Goal: Transaction & Acquisition: Purchase product/service

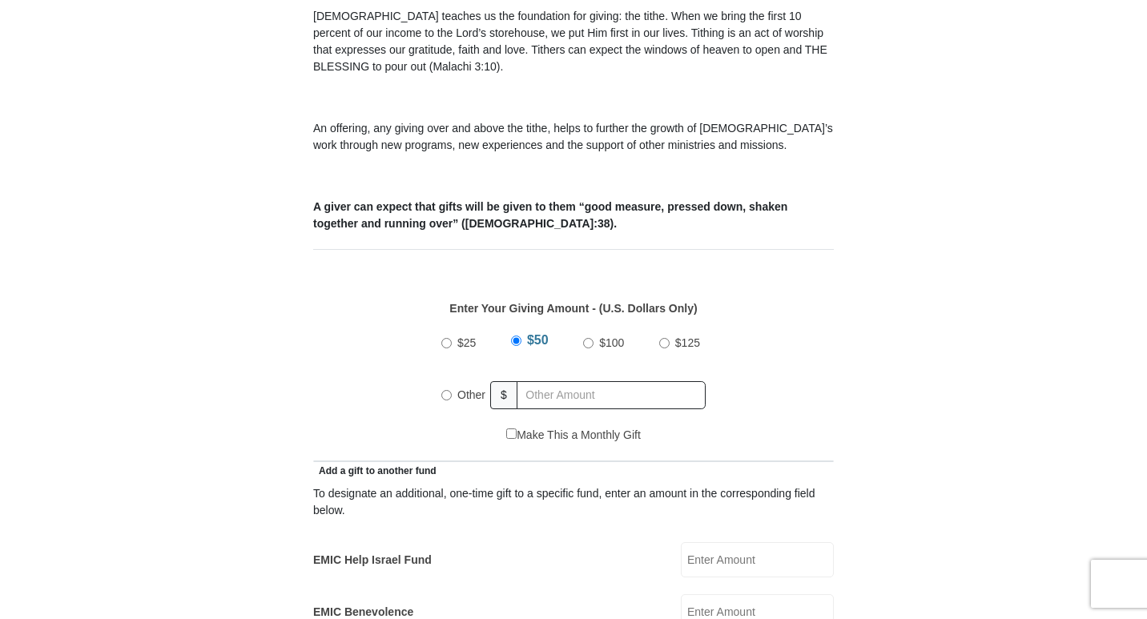
scroll to position [561, 0]
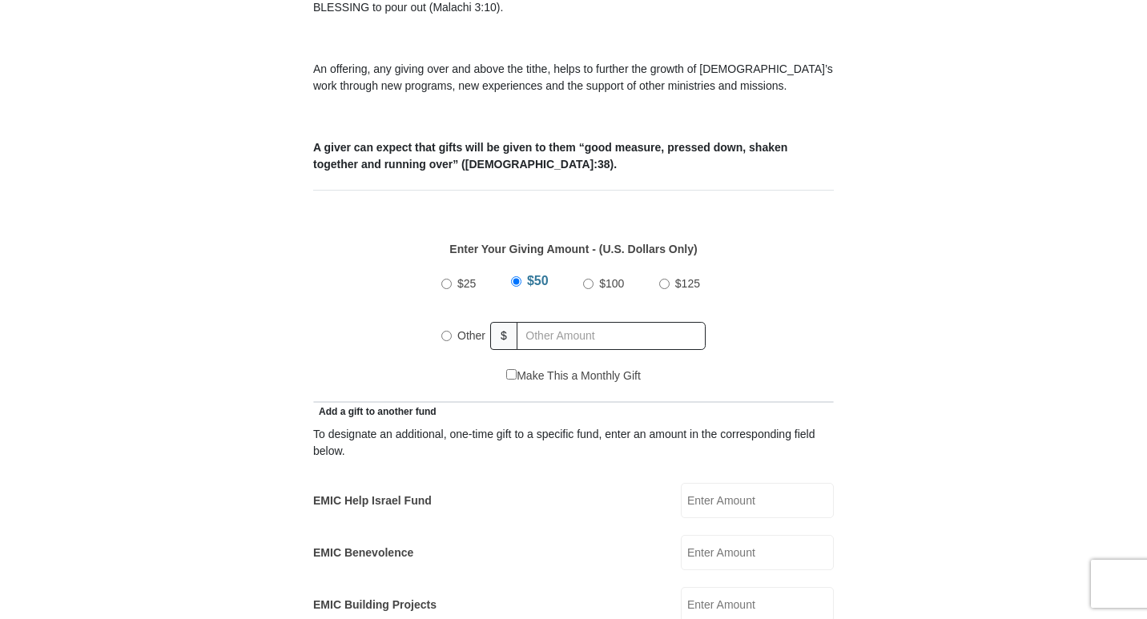
click at [448, 331] on input "Other" at bounding box center [446, 336] width 10 height 10
radio input "true"
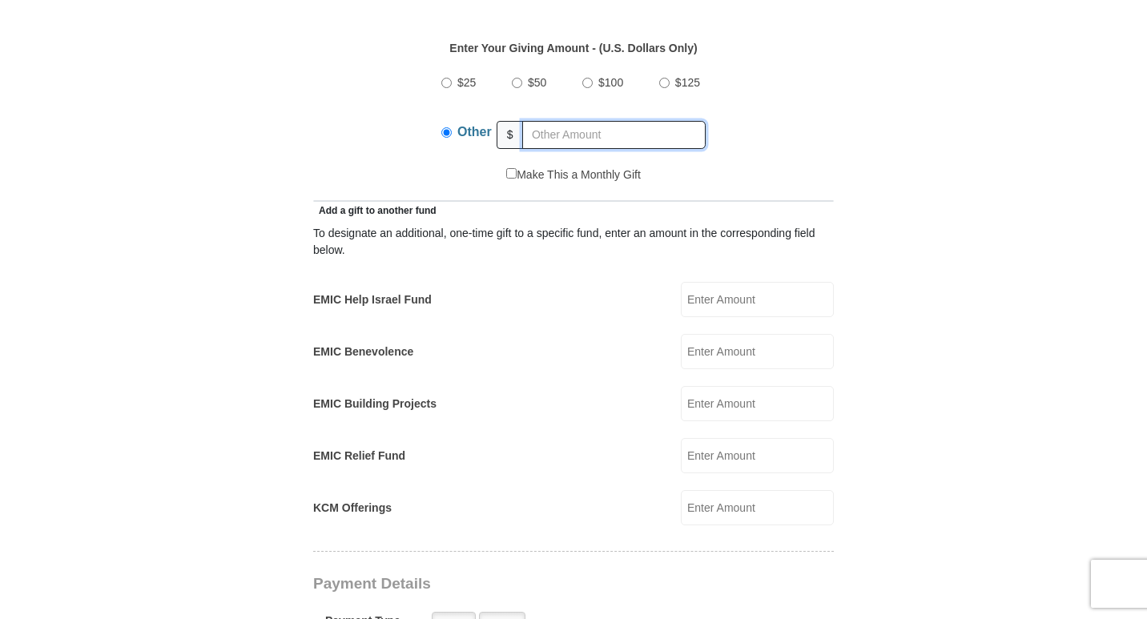
scroll to position [801, 0]
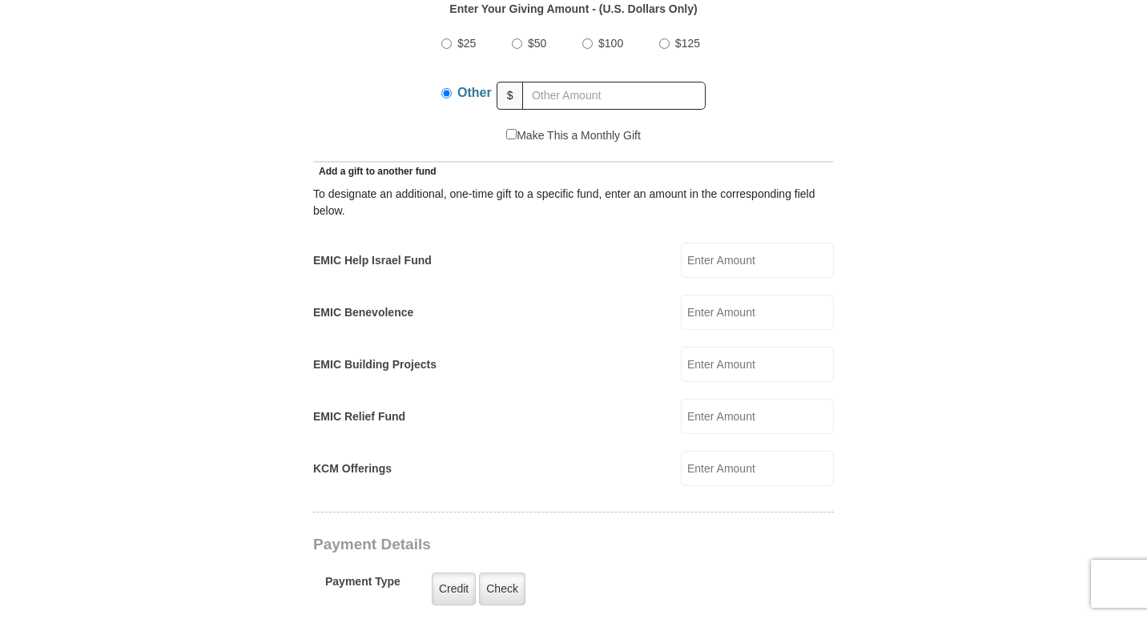
click at [708, 243] on input "EMIC Help Israel Fund" at bounding box center [757, 260] width 153 height 35
type input "50.00"
click at [697, 451] on input "KCM Offerings" at bounding box center [757, 468] width 153 height 35
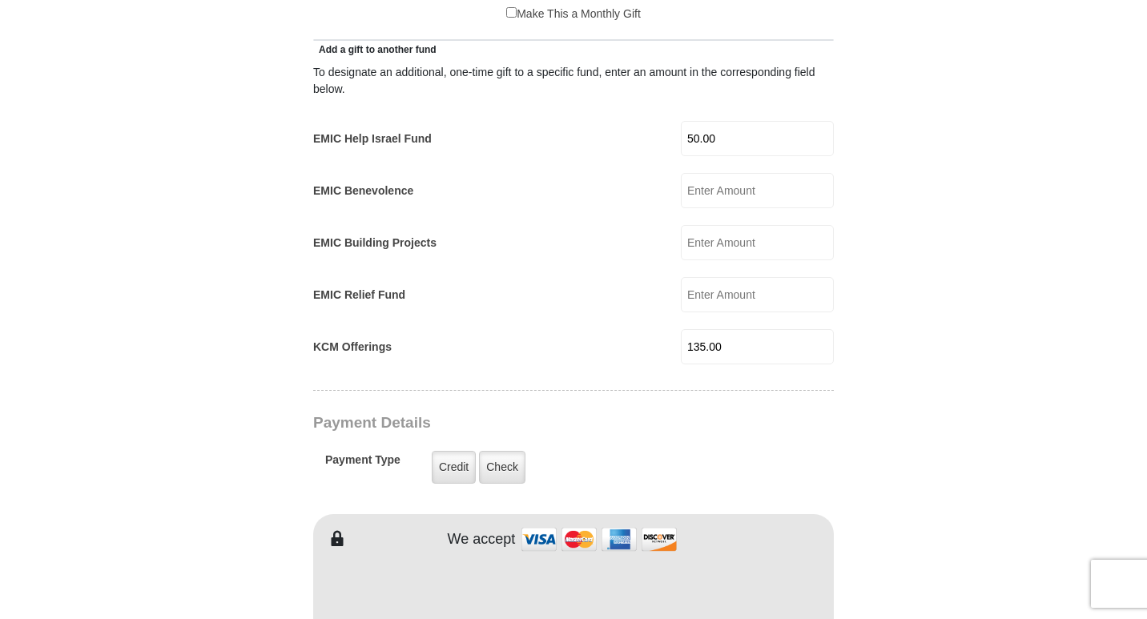
scroll to position [961, 0]
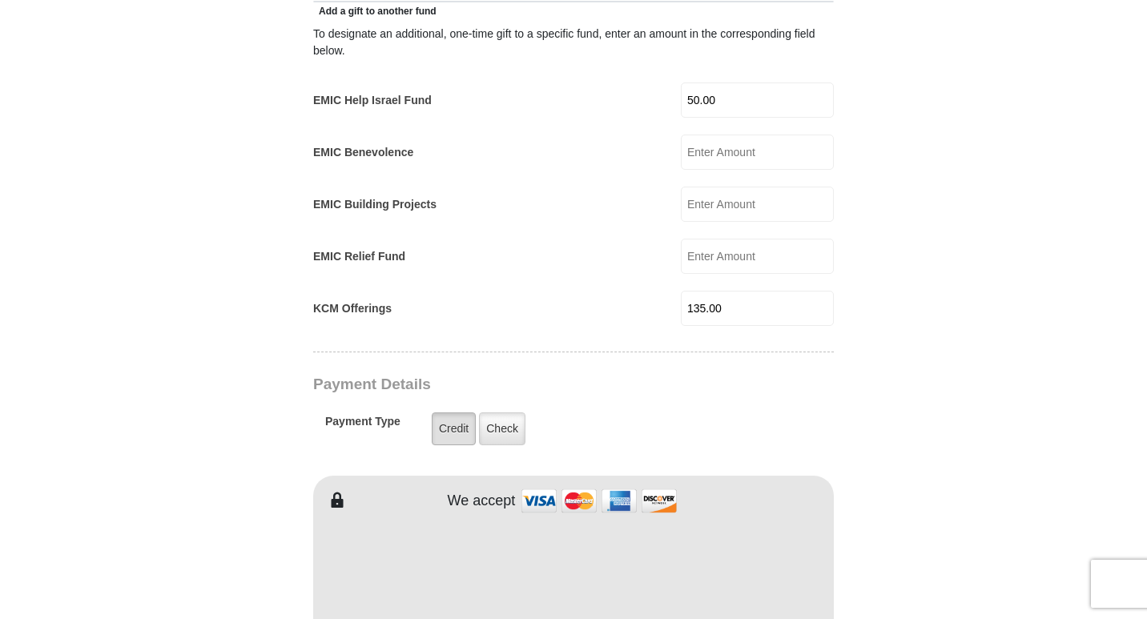
type input "135.00"
click at [451, 413] on label "Credit" at bounding box center [454, 429] width 44 height 33
click at [0, 0] on input "Credit" at bounding box center [0, 0] width 0 height 0
click at [449, 413] on label "Credit" at bounding box center [454, 429] width 44 height 33
click at [0, 0] on input "Credit" at bounding box center [0, 0] width 0 height 0
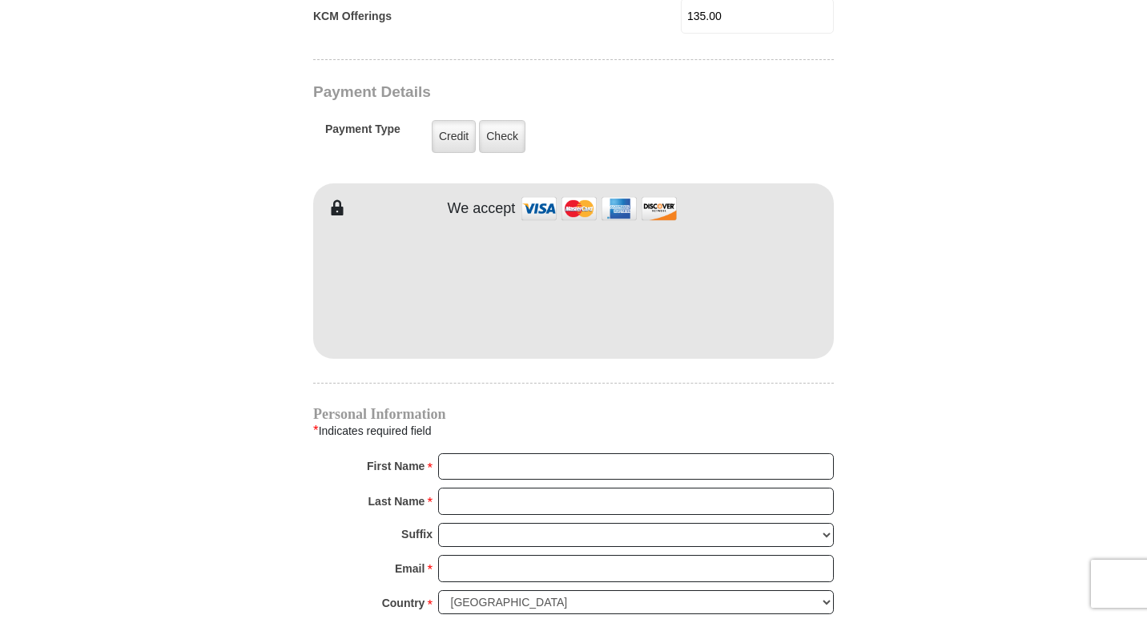
scroll to position [1282, 0]
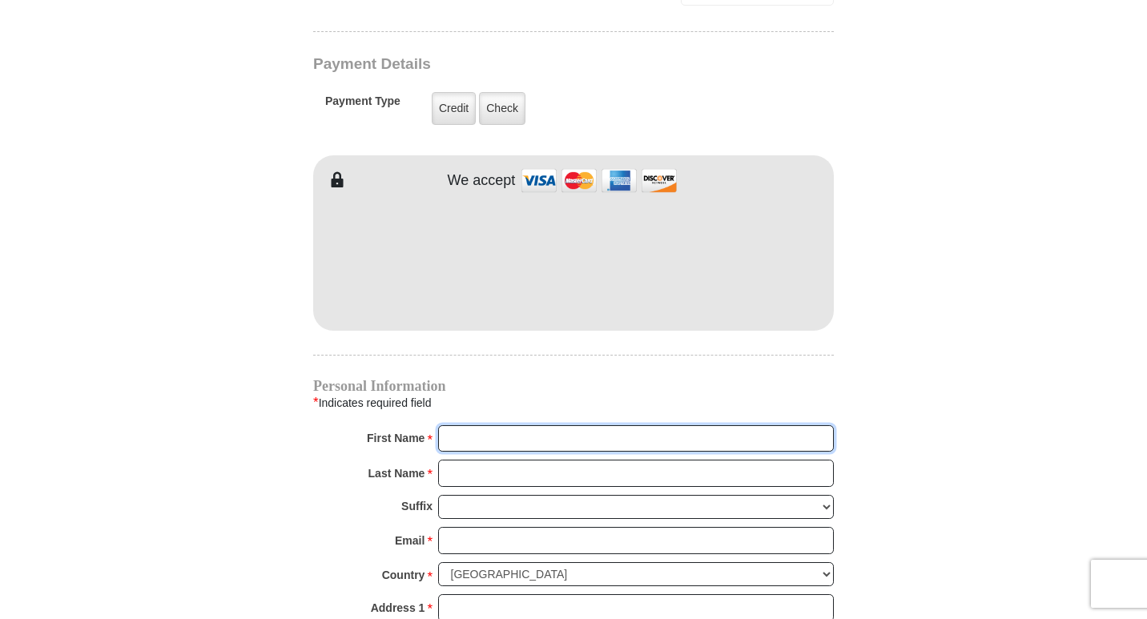
click at [460, 425] on input "First Name *" at bounding box center [636, 438] width 396 height 27
type input "Regina"
click at [461, 460] on input "Last Name *" at bounding box center [636, 473] width 396 height 27
type input "Hankins"
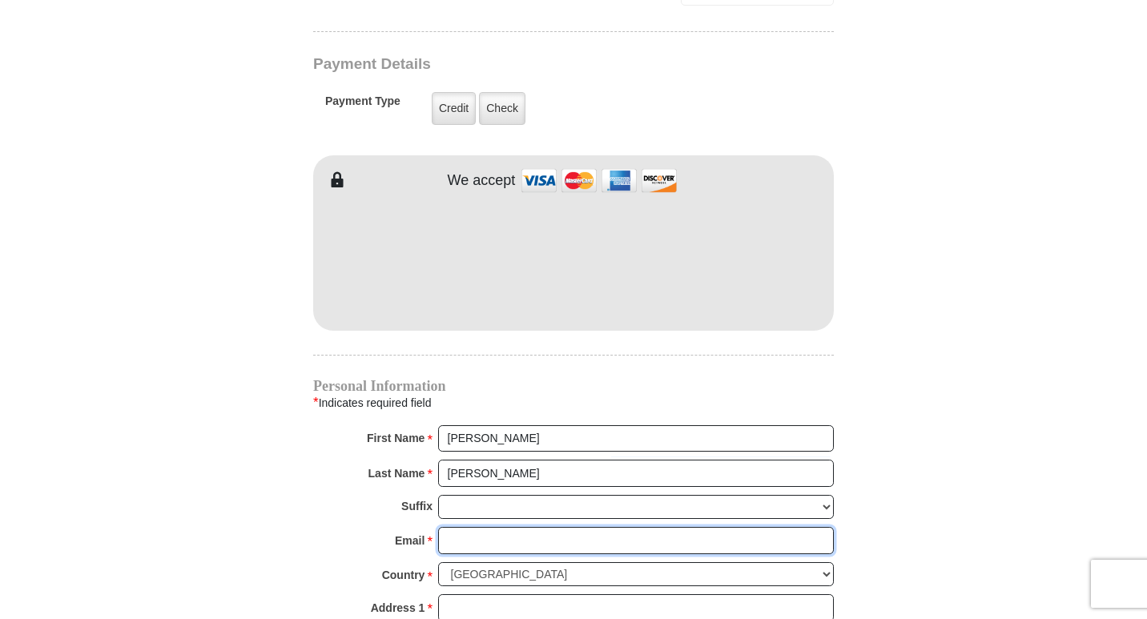
click at [480, 527] on input "Email *" at bounding box center [636, 540] width 396 height 27
type input "dhank333@yahoo.com"
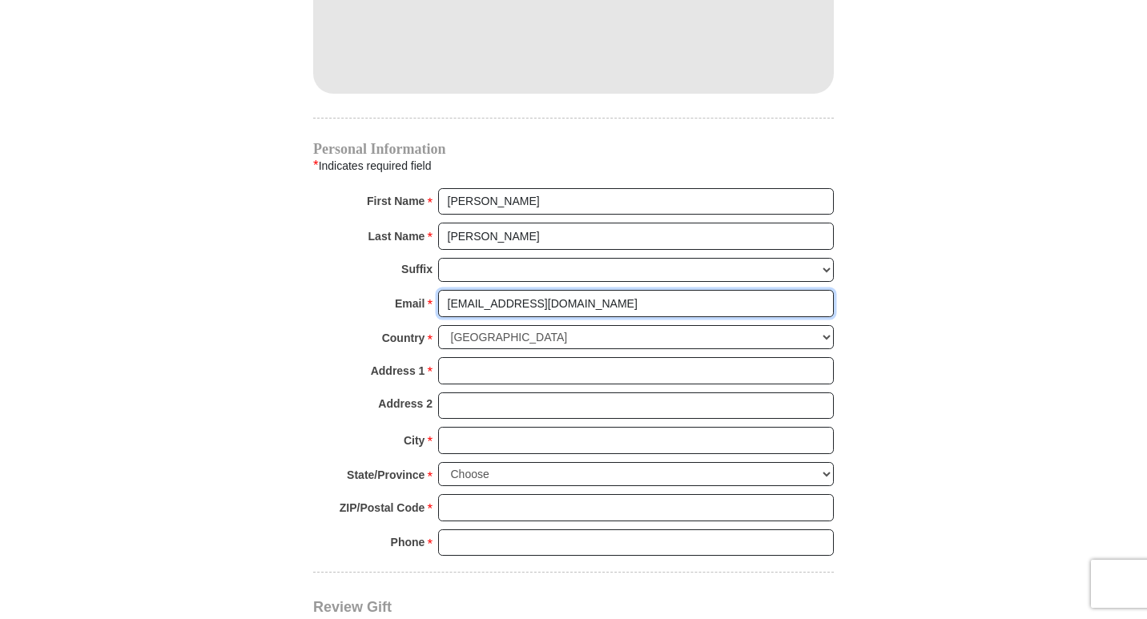
scroll to position [1522, 0]
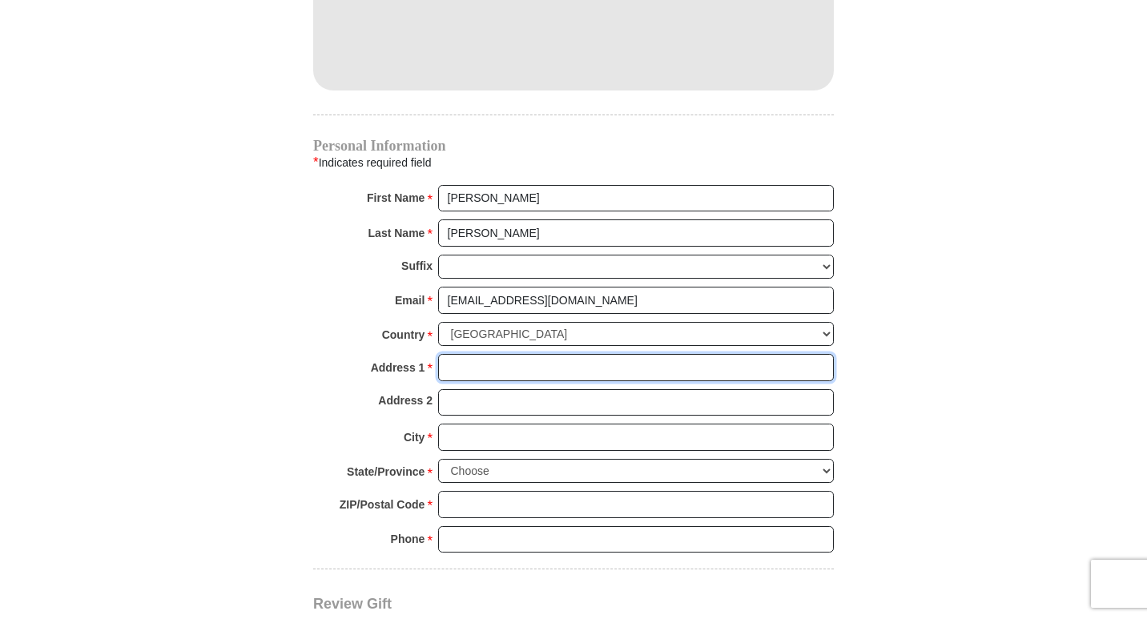
click at [454, 354] on input "Address 1 *" at bounding box center [636, 367] width 396 height 27
type input "2628 W. Riverview Ave"
click at [554, 389] on input "Address 2" at bounding box center [636, 402] width 396 height 27
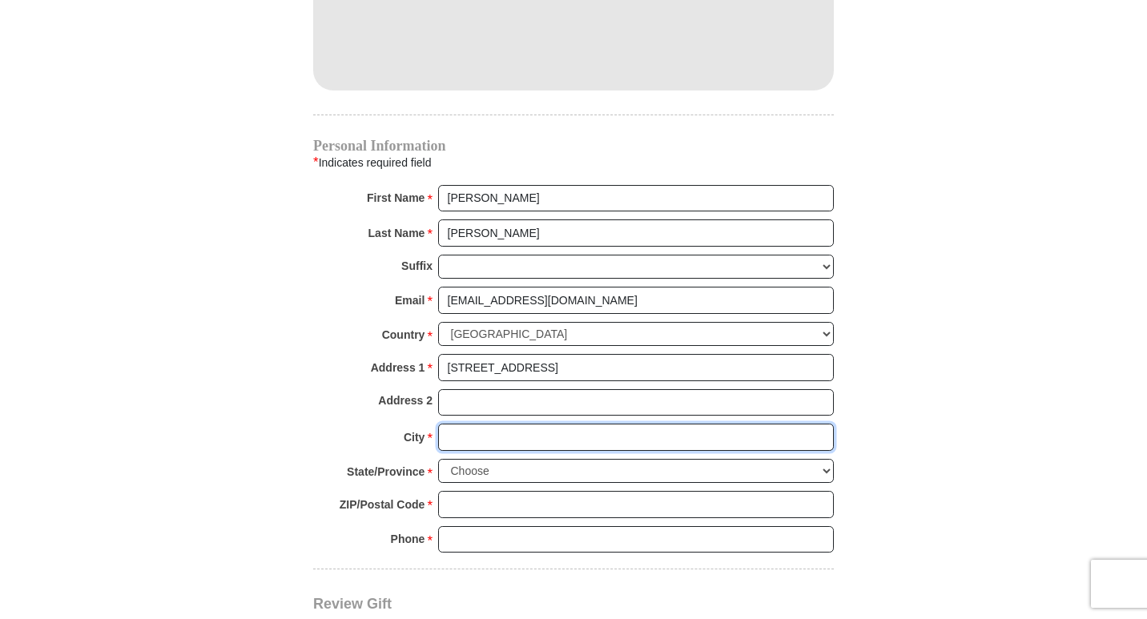
click at [470, 424] on input "City *" at bounding box center [636, 437] width 396 height 27
type input "Dayton"
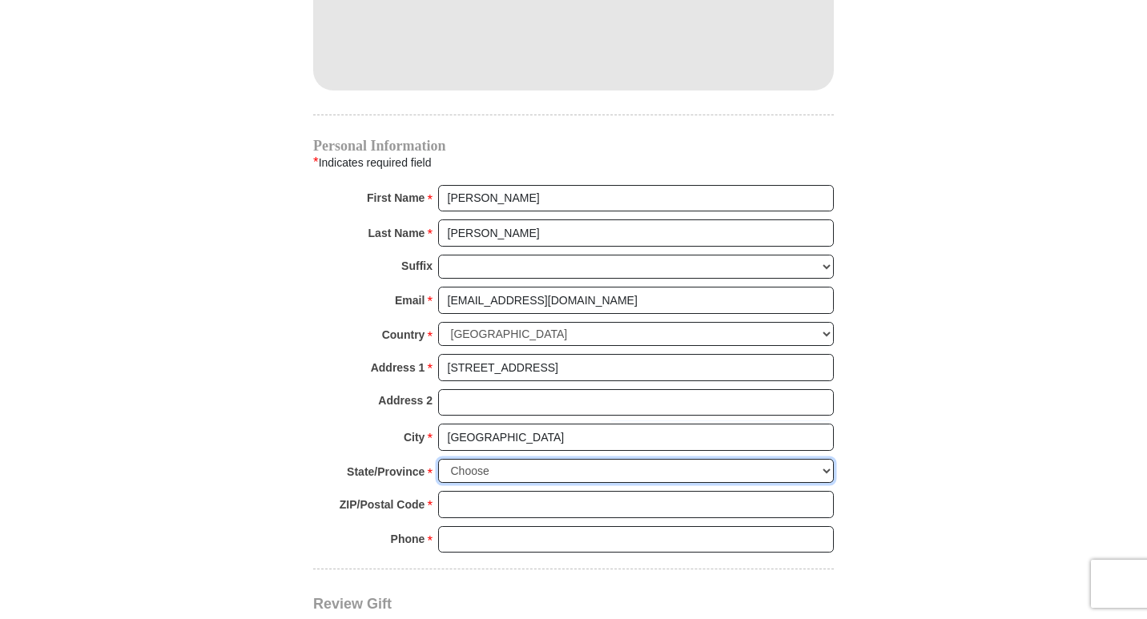
click at [825, 459] on select "Choose Alabama Alaska American Samoa Arizona Arkansas Armed Forces Americas Arm…" at bounding box center [636, 471] width 396 height 25
select select "OH"
click at [438, 459] on select "Choose Alabama Alaska American Samoa Arizona Arkansas Armed Forces Americas Arm…" at bounding box center [636, 471] width 396 height 25
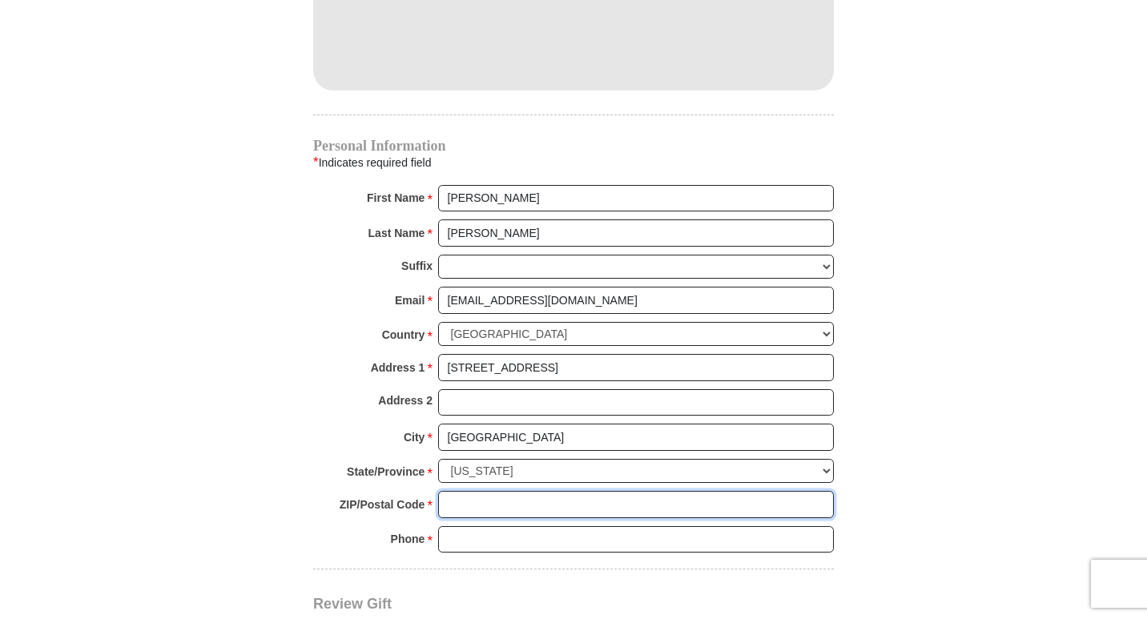
click at [488, 491] on input "ZIP/Postal Code *" at bounding box center [636, 504] width 396 height 27
type input "45402"
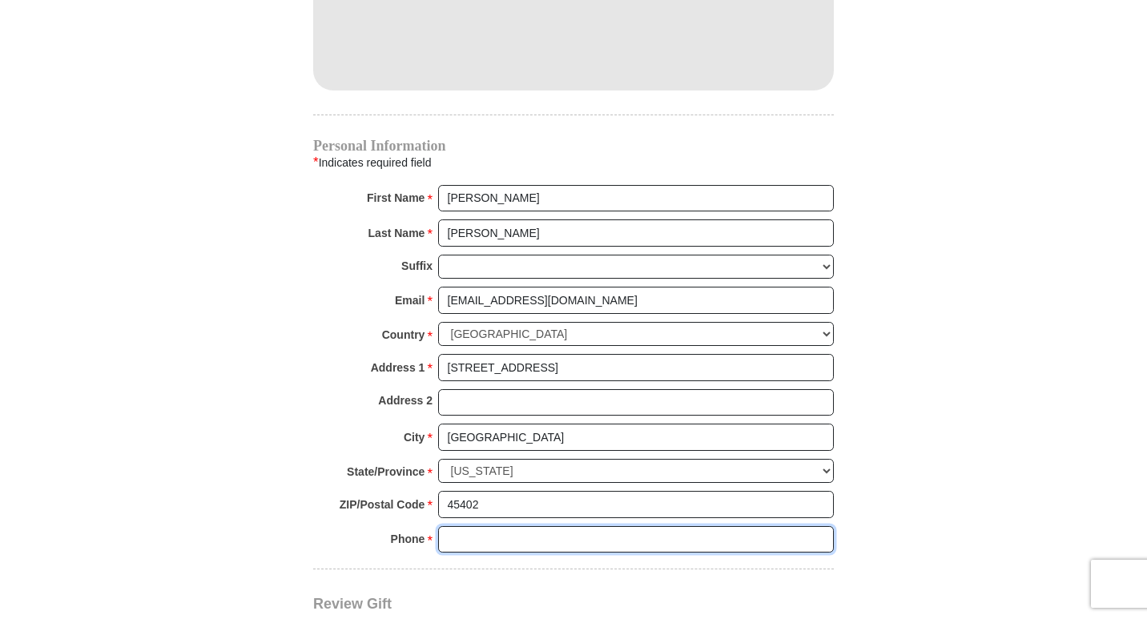
click at [511, 526] on input "Phone * *" at bounding box center [636, 539] width 396 height 27
type input "9372321356"
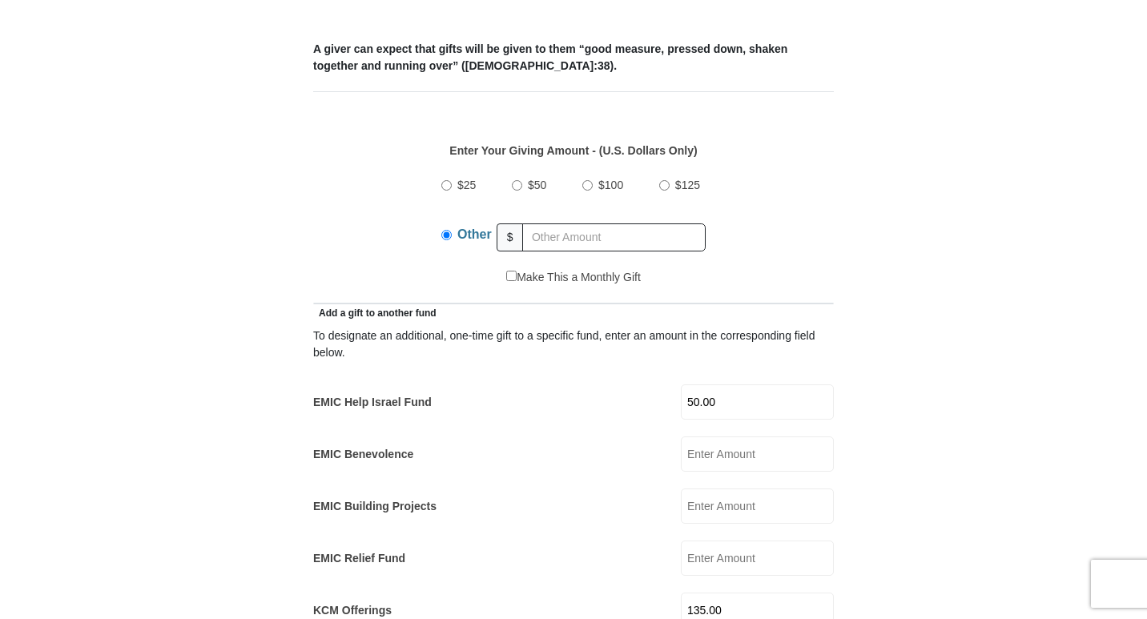
scroll to position [721, 0]
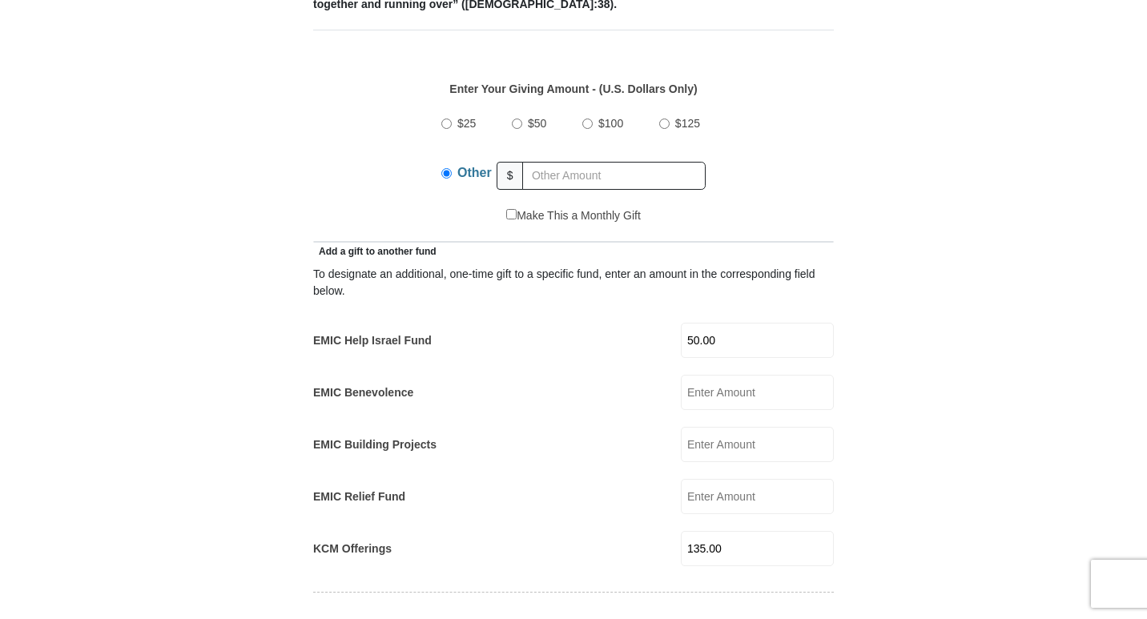
click at [741, 535] on input "135.00" at bounding box center [757, 548] width 153 height 35
type input "1"
click at [535, 162] on input "text" at bounding box center [613, 176] width 183 height 28
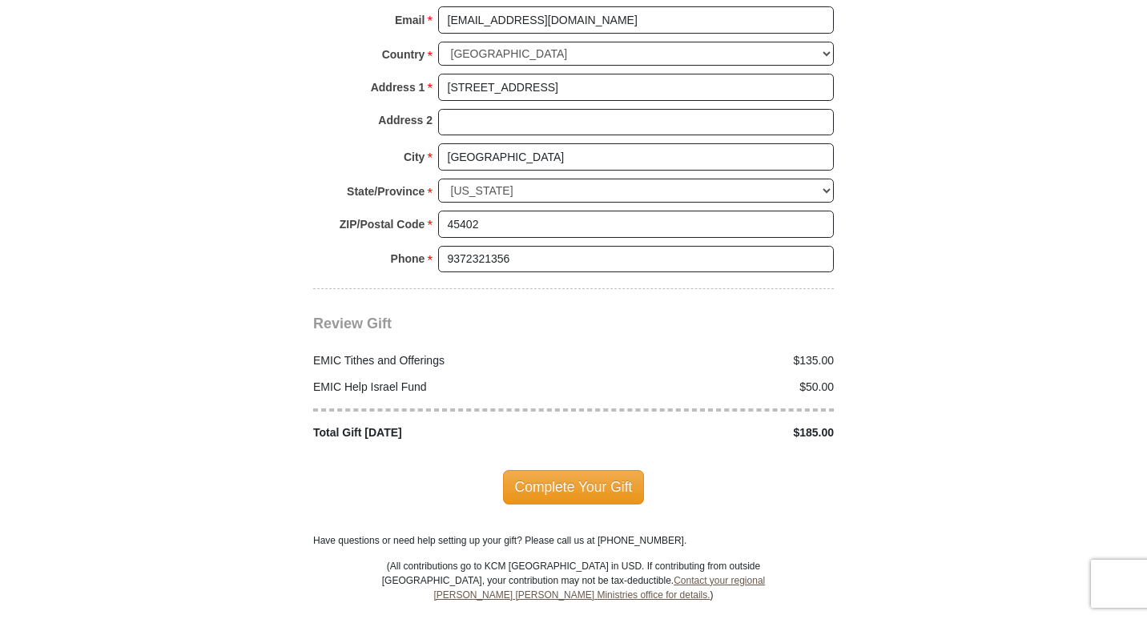
scroll to position [1843, 0]
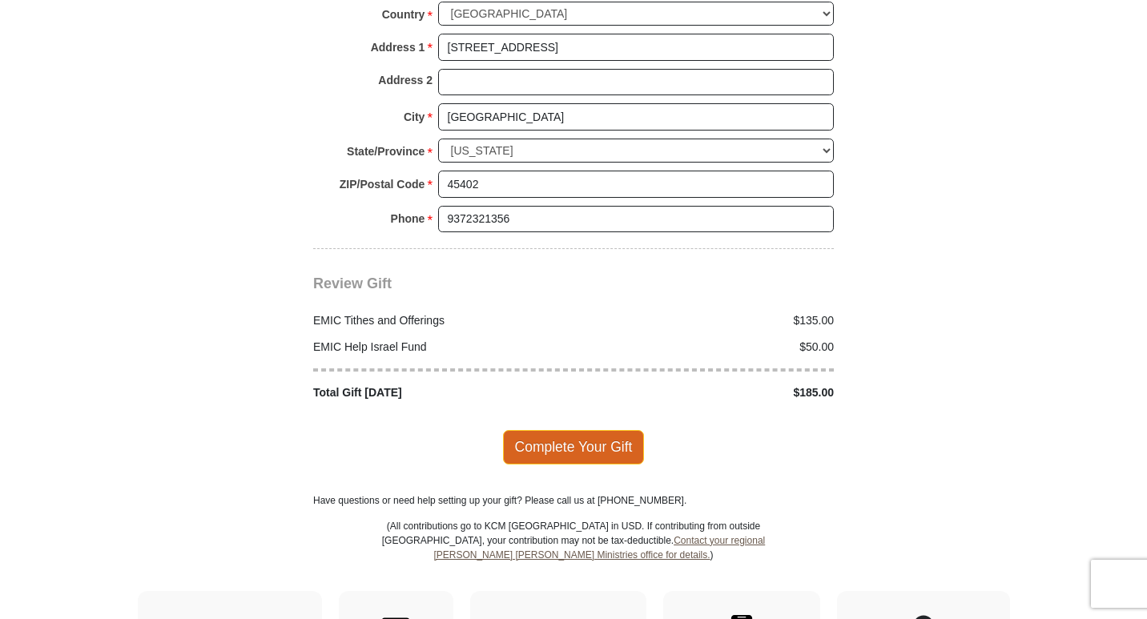
type input "135.00"
click at [542, 430] on span "Complete Your Gift" at bounding box center [574, 447] width 142 height 34
